Goal: Task Accomplishment & Management: Manage account settings

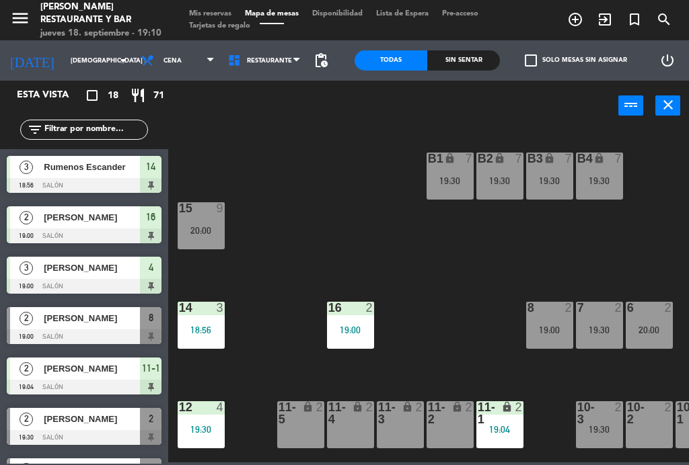
click at [109, 325] on span "[PERSON_NAME]" at bounding box center [92, 318] width 96 height 14
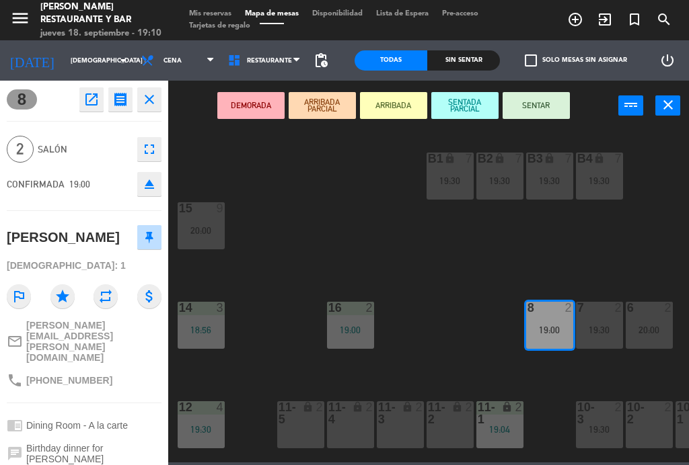
click at [550, 102] on button "SENTAR" at bounding box center [535, 105] width 67 height 27
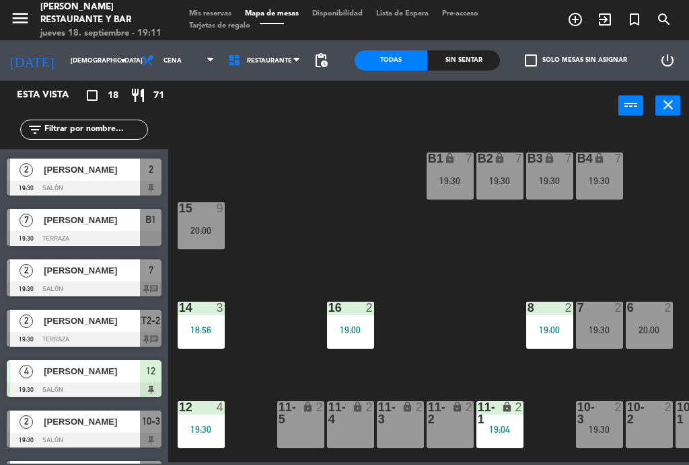
scroll to position [251, 0]
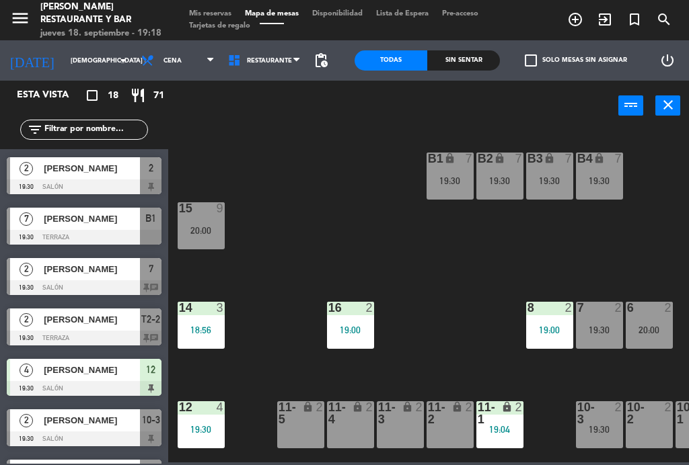
click at [69, 226] on div "[PERSON_NAME]" at bounding box center [91, 219] width 98 height 22
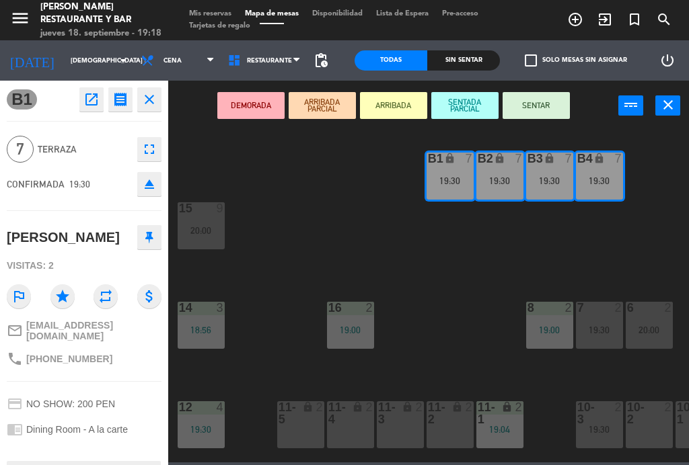
click at [558, 106] on button "SENTAR" at bounding box center [535, 105] width 67 height 27
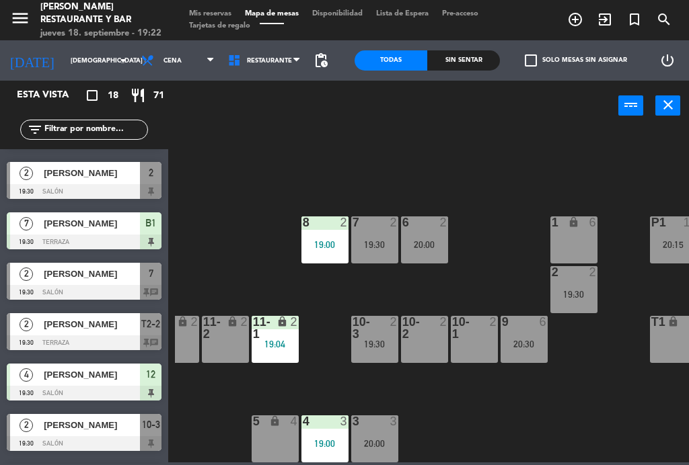
scroll to position [85, 233]
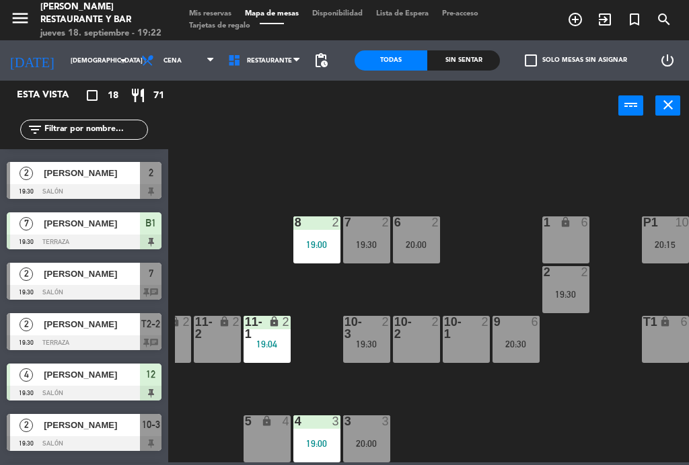
click at [431, 238] on div "6 2 20:00" at bounding box center [416, 240] width 47 height 47
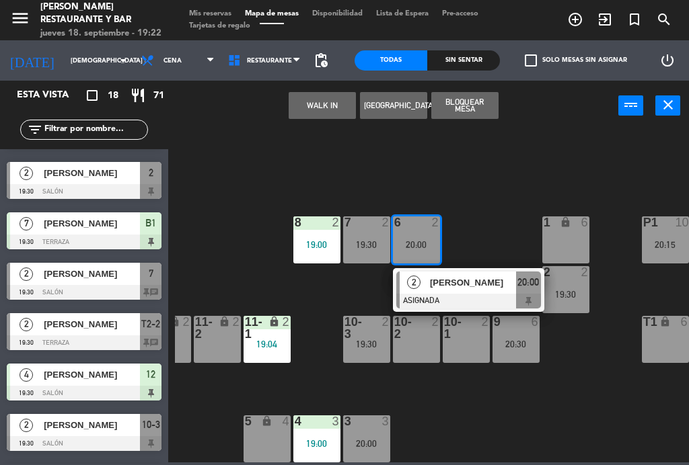
click at [486, 276] on span "[PERSON_NAME]" at bounding box center [473, 283] width 86 height 14
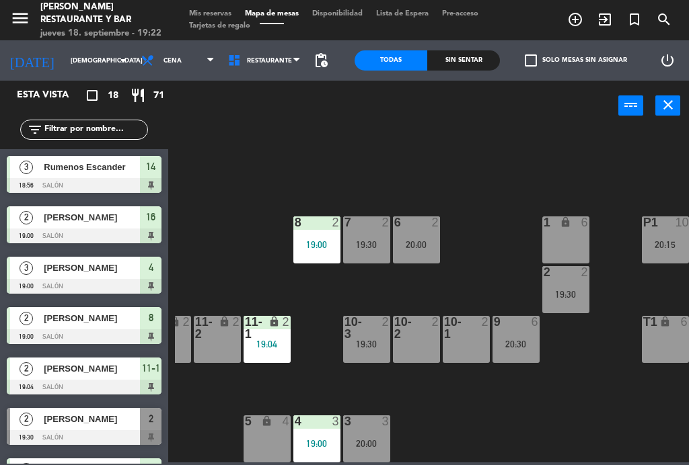
scroll to position [0, 0]
click at [219, 14] on span "Mis reservas" at bounding box center [210, 13] width 56 height 7
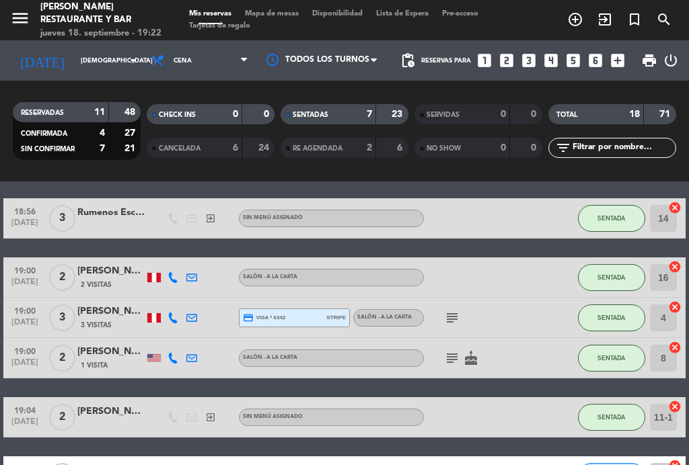
scroll to position [48, 0]
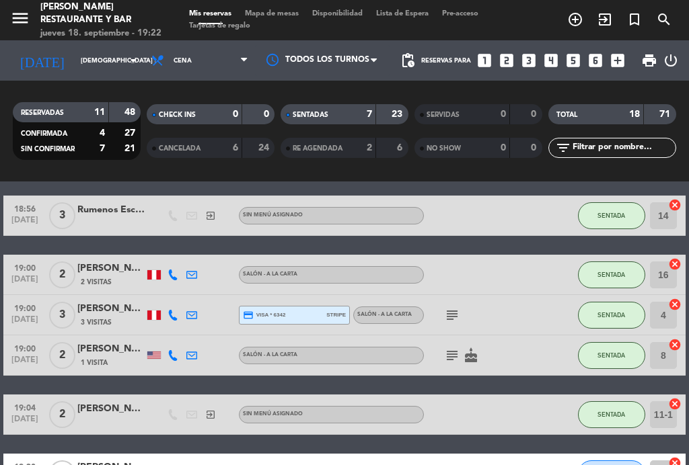
click at [455, 357] on icon "subject" at bounding box center [452, 356] width 16 height 16
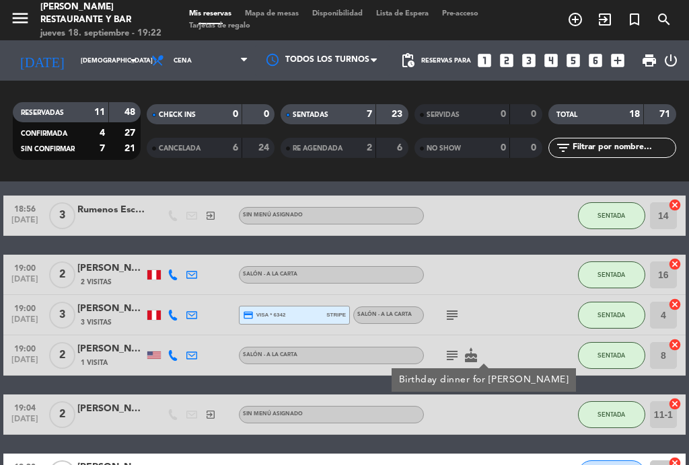
click at [479, 368] on div at bounding box center [483, 365] width 9 height 5
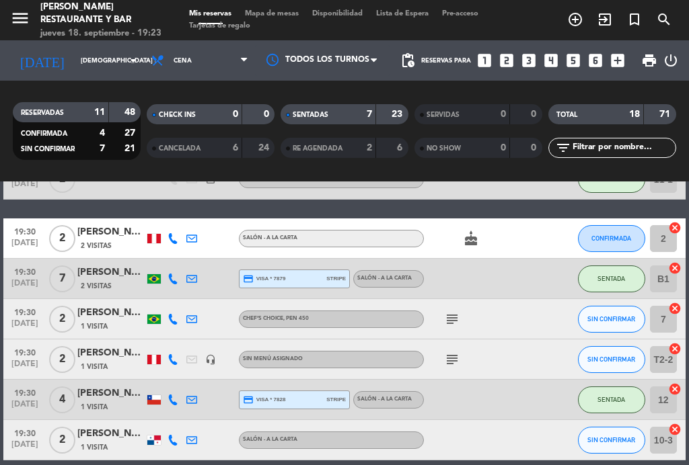
scroll to position [302, 0]
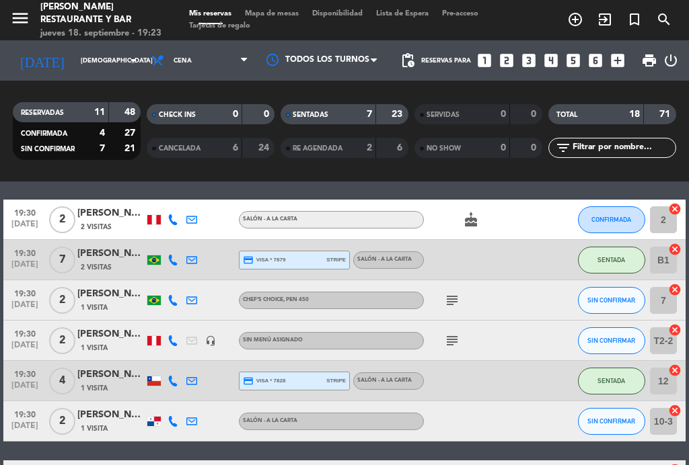
click at [454, 295] on icon "subject" at bounding box center [452, 301] width 16 height 16
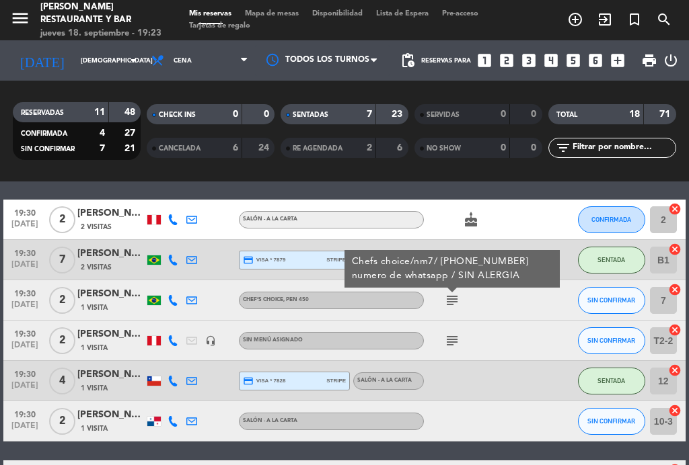
click at [450, 305] on icon "subject" at bounding box center [452, 301] width 16 height 16
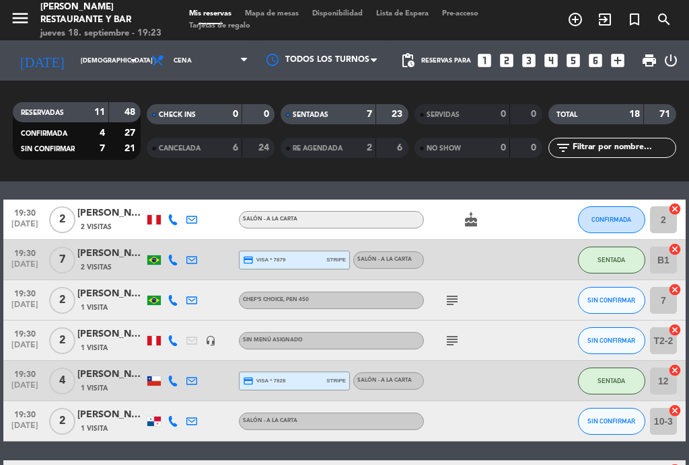
click at [457, 334] on icon "subject" at bounding box center [452, 341] width 16 height 16
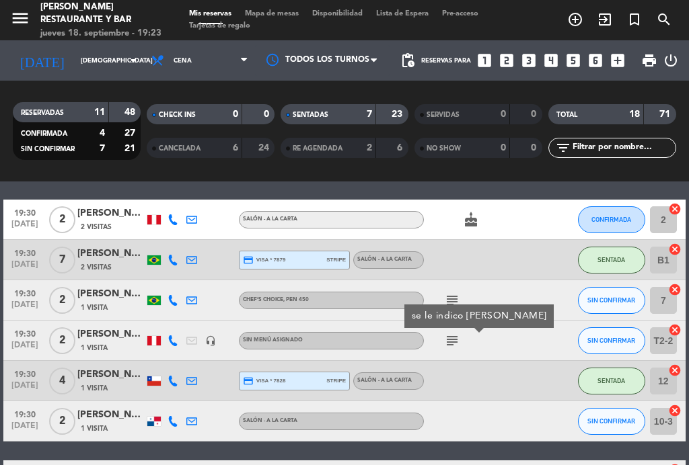
click at [457, 344] on icon "subject" at bounding box center [452, 341] width 16 height 16
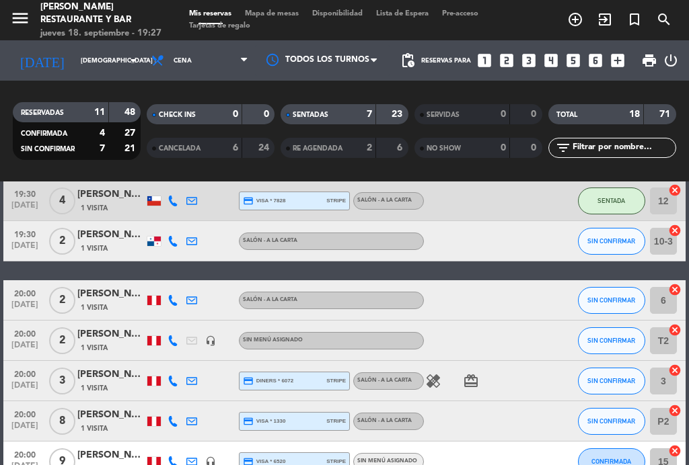
scroll to position [486, 0]
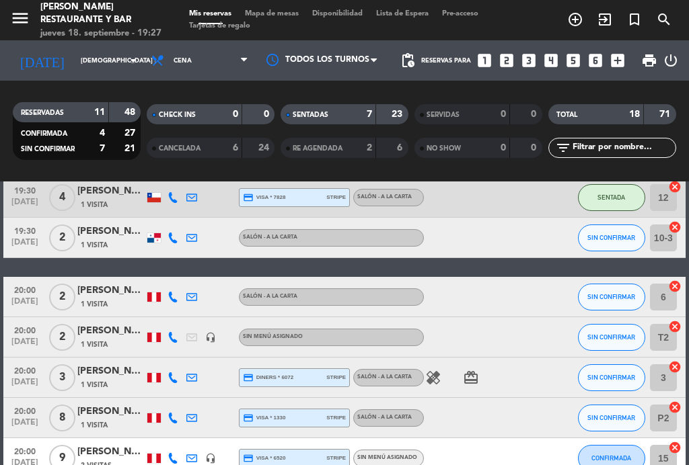
click at [22, 295] on span "20:00" at bounding box center [25, 289] width 34 height 15
click at [26, 303] on span "[DATE]" at bounding box center [25, 304] width 34 height 15
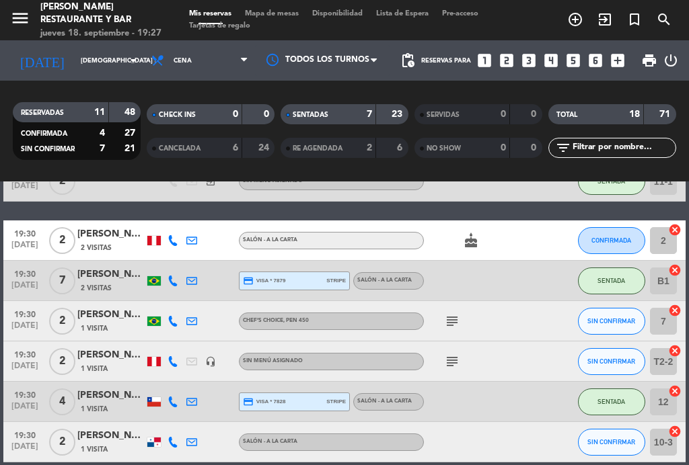
scroll to position [281, 0]
click at [21, 241] on span "[DATE]" at bounding box center [25, 248] width 34 height 15
click at [21, 243] on span "[DATE]" at bounding box center [25, 248] width 34 height 15
click at [283, 17] on span "Mapa de mesas" at bounding box center [271, 13] width 67 height 7
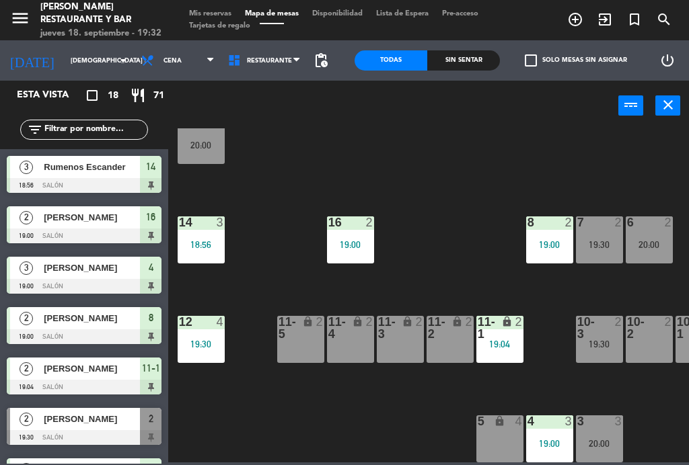
scroll to position [85, 0]
click at [369, 330] on div "2" at bounding box center [372, 328] width 22 height 24
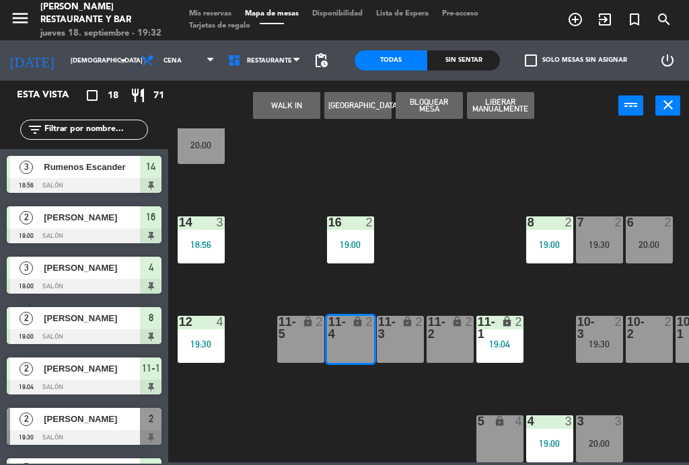
click at [297, 342] on div "11-5 lock 2" at bounding box center [300, 339] width 47 height 47
click at [287, 108] on button "WALK IN" at bounding box center [286, 105] width 67 height 27
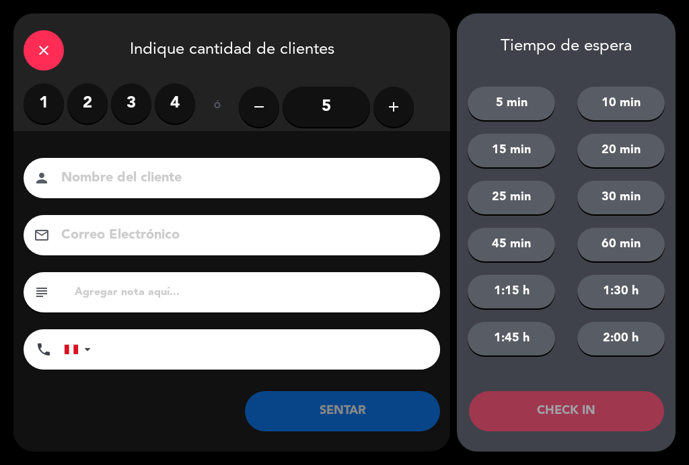
click at [172, 102] on label "4" at bounding box center [175, 103] width 40 height 40
click at [130, 178] on input at bounding box center [241, 179] width 363 height 24
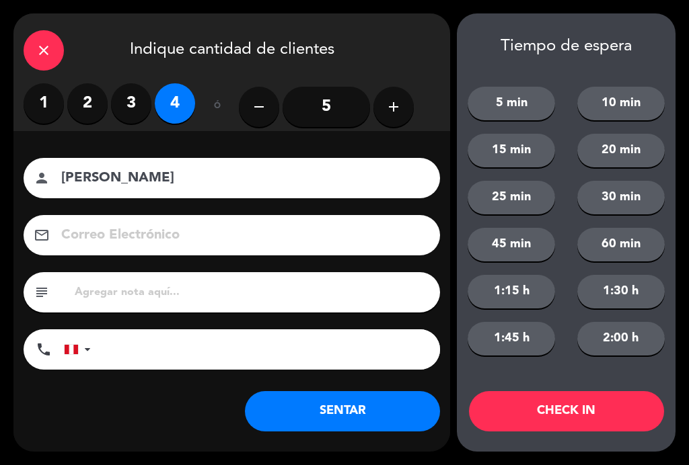
type input "[PERSON_NAME]"
click at [52, 63] on div "close" at bounding box center [44, 50] width 40 height 40
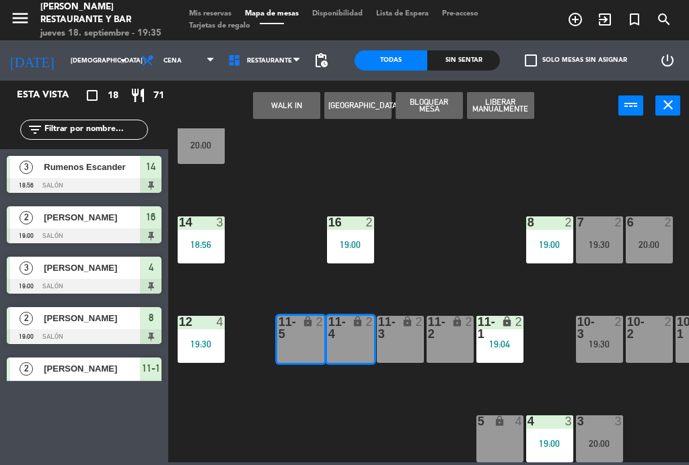
click at [386, 412] on div "B1 lock 7 19:30 B2 lock 7 19:30 B3 lock 7 19:30 B4 lock 7 19:30 15 9 20:00 14 3…" at bounding box center [432, 295] width 514 height 334
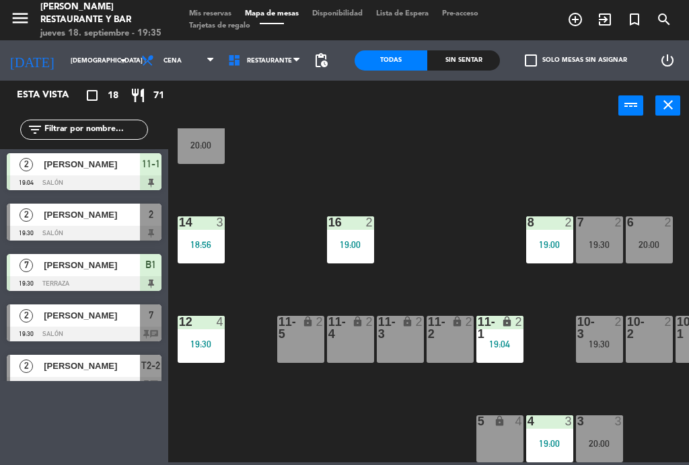
scroll to position [206, 0]
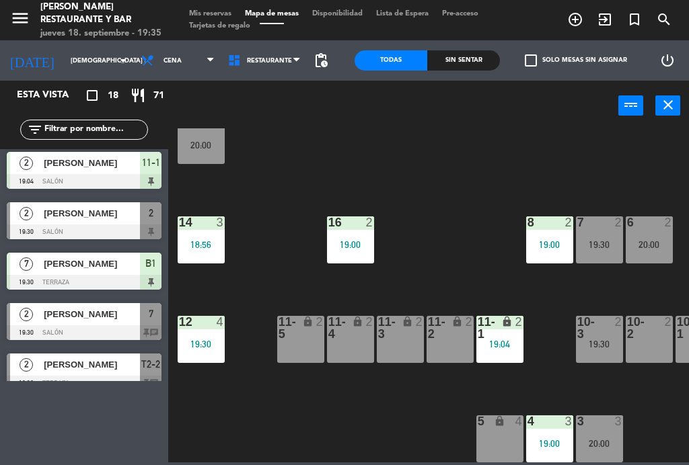
click at [378, 408] on div "B1 lock 7 19:30 B2 lock 7 19:30 B3 lock 7 19:30 B4 lock 7 19:30 15 9 20:00 14 3…" at bounding box center [432, 295] width 514 height 334
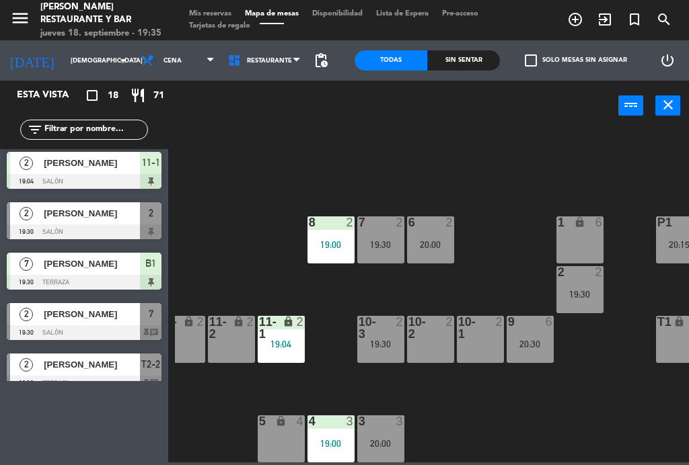
scroll to position [85, 174]
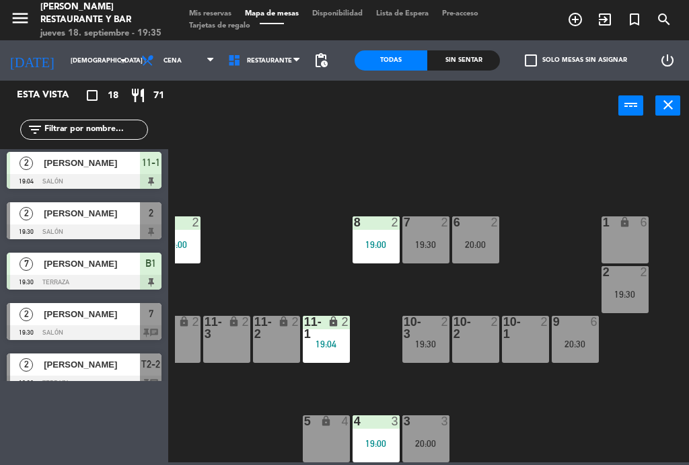
click at [429, 237] on div "7 2 19:30" at bounding box center [425, 240] width 47 height 47
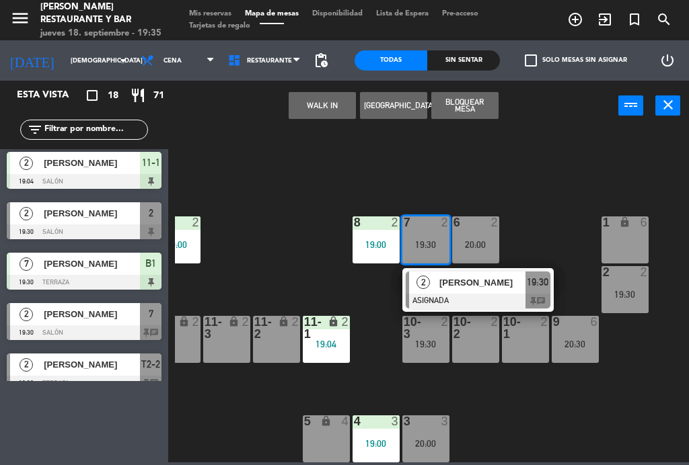
click at [482, 298] on div at bounding box center [478, 301] width 145 height 15
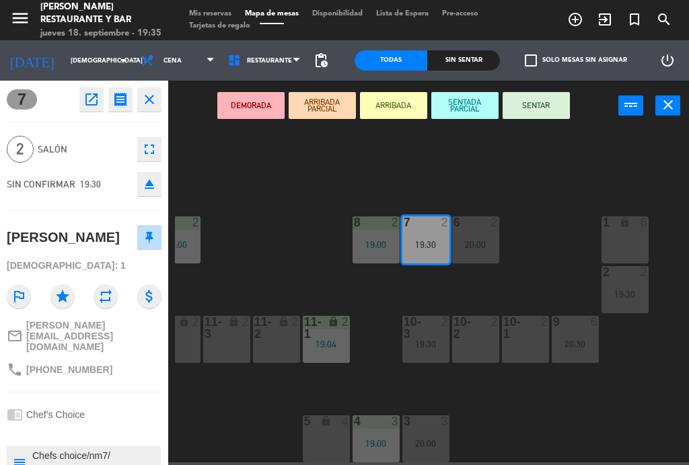
click at [540, 116] on button "SENTAR" at bounding box center [535, 105] width 67 height 27
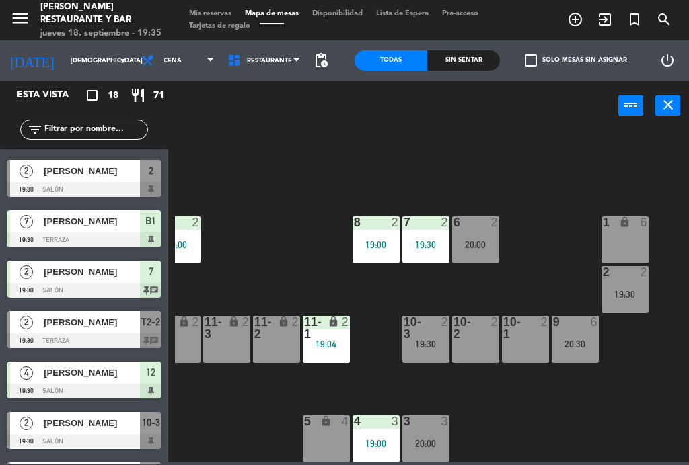
scroll to position [248, 0]
click at [75, 320] on span "[PERSON_NAME]" at bounding box center [92, 322] width 96 height 14
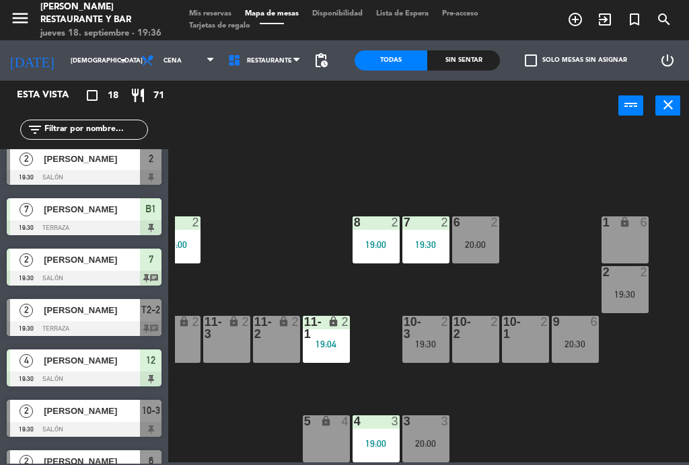
scroll to position [259, 0]
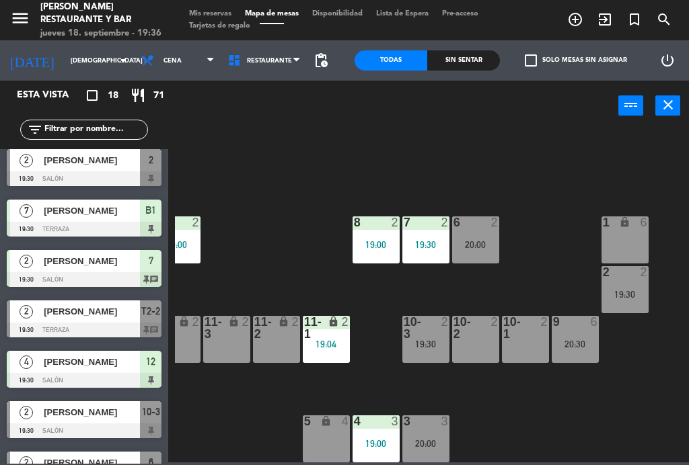
click at [94, 410] on span "[PERSON_NAME]" at bounding box center [92, 413] width 96 height 14
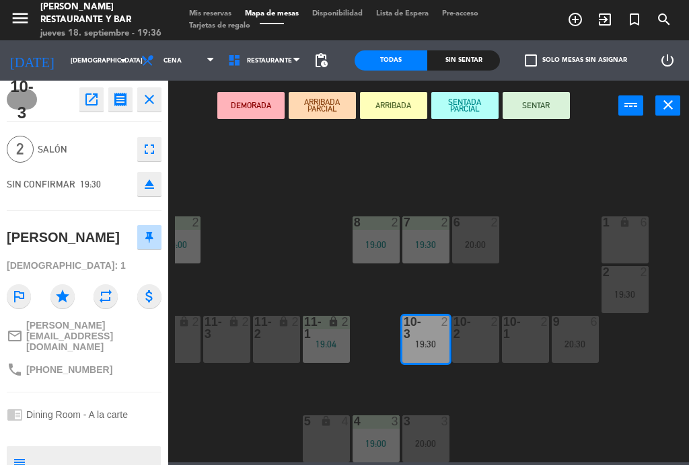
click at [548, 103] on button "SENTAR" at bounding box center [535, 105] width 67 height 27
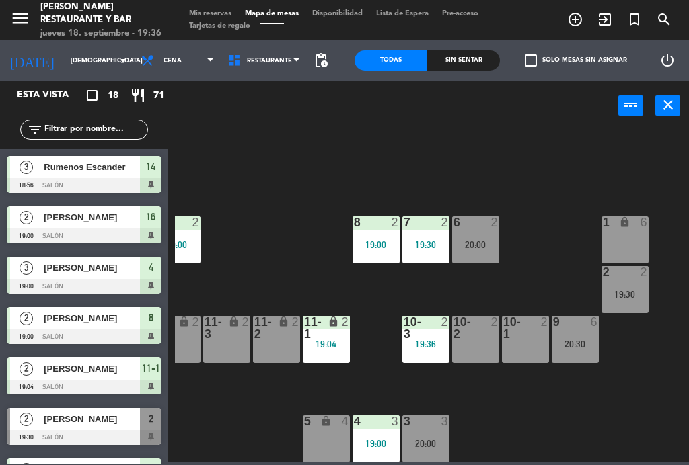
scroll to position [0, 0]
click at [423, 333] on div at bounding box center [425, 328] width 22 height 24
click at [563, 422] on div "B1 lock 7 19:30 B2 lock 7 19:30 B3 lock 7 19:30 B4 lock 7 19:30 15 9 20:00 14 3…" at bounding box center [432, 295] width 514 height 334
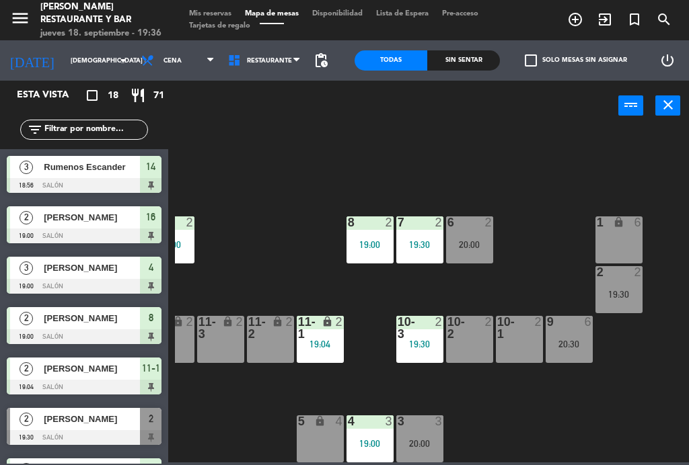
scroll to position [85, 182]
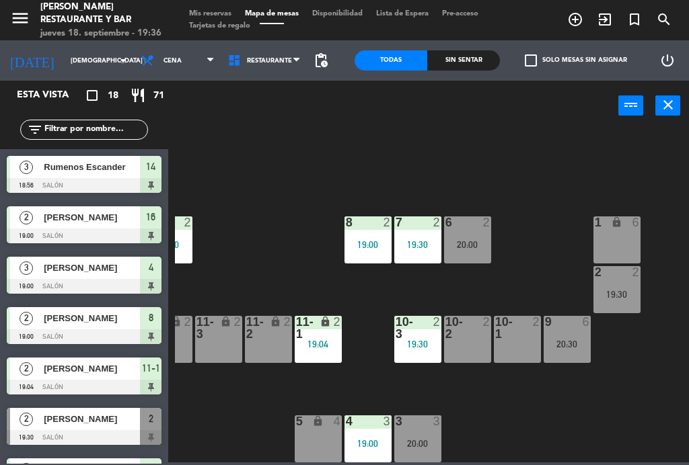
click at [522, 349] on div "10-1 2" at bounding box center [517, 339] width 47 height 47
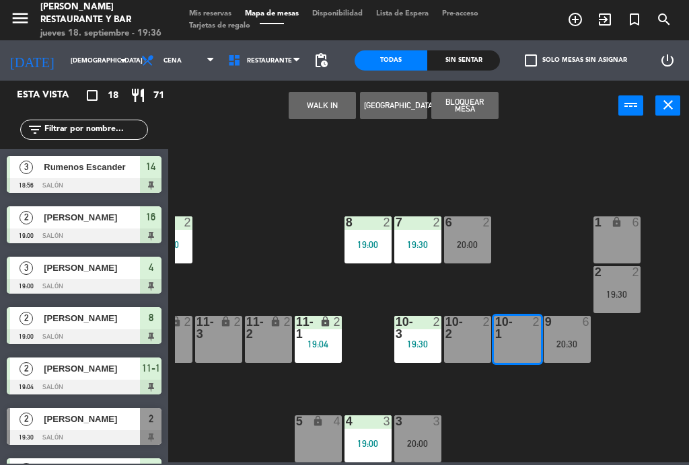
click at [412, 336] on div at bounding box center [417, 328] width 22 height 24
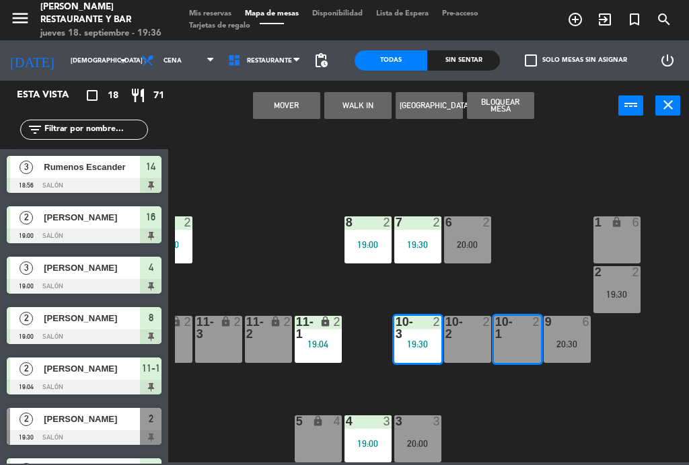
click at [283, 106] on button "Mover" at bounding box center [286, 105] width 67 height 27
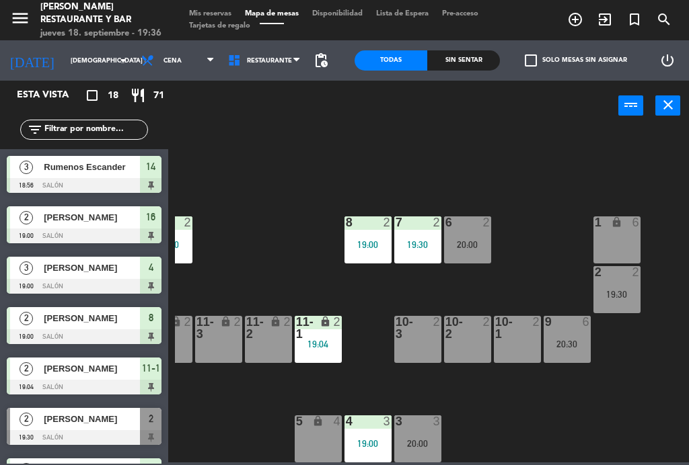
scroll to position [0, 0]
click at [426, 240] on div "19:30" at bounding box center [417, 244] width 47 height 9
click at [544, 184] on div "B1 lock 7 19:30 B2 lock 7 19:30 B3 lock 7 19:30 B4 lock 7 19:30 15 9 20:00 14 3…" at bounding box center [432, 295] width 514 height 334
click at [133, 270] on span "[PERSON_NAME]" at bounding box center [92, 268] width 96 height 14
click at [556, 168] on div "B1 lock 7 19:30 B2 lock 7 19:30 B3 lock 7 19:30 B4 lock 7 19:30 15 9 20:00 14 3…" at bounding box center [432, 295] width 514 height 334
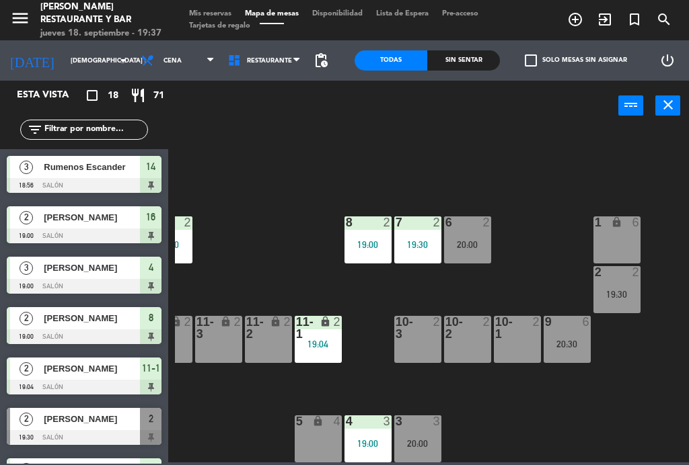
click at [425, 221] on div at bounding box center [417, 223] width 22 height 12
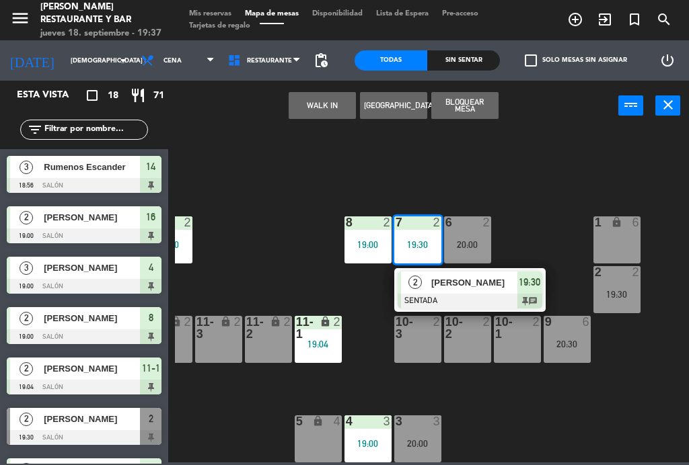
click at [505, 273] on div "[PERSON_NAME]" at bounding box center [473, 283] width 87 height 22
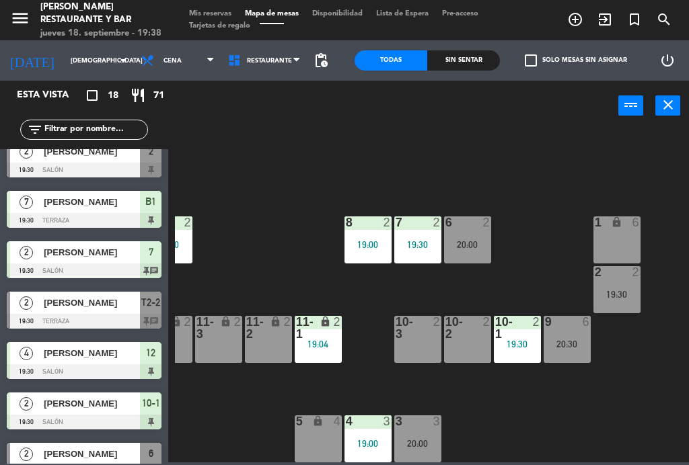
scroll to position [267, 0]
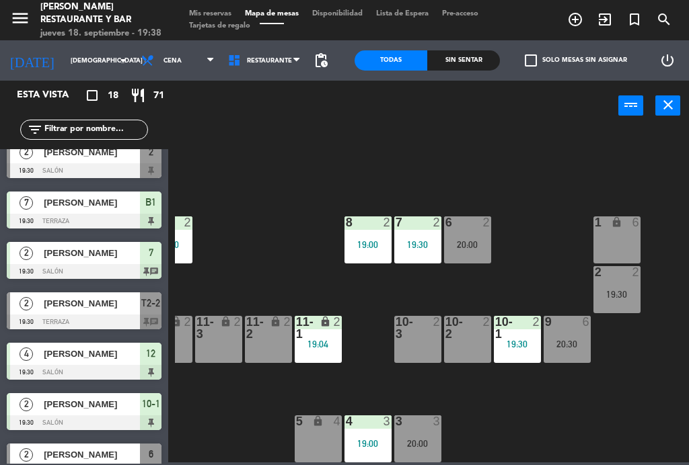
click at [67, 307] on span "[PERSON_NAME]" at bounding box center [92, 304] width 96 height 14
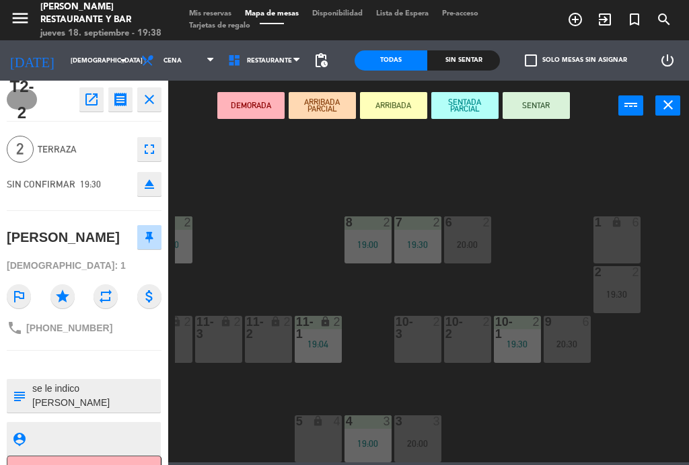
click at [556, 118] on button "SENTAR" at bounding box center [535, 105] width 67 height 27
